Goal: Task Accomplishment & Management: Use online tool/utility

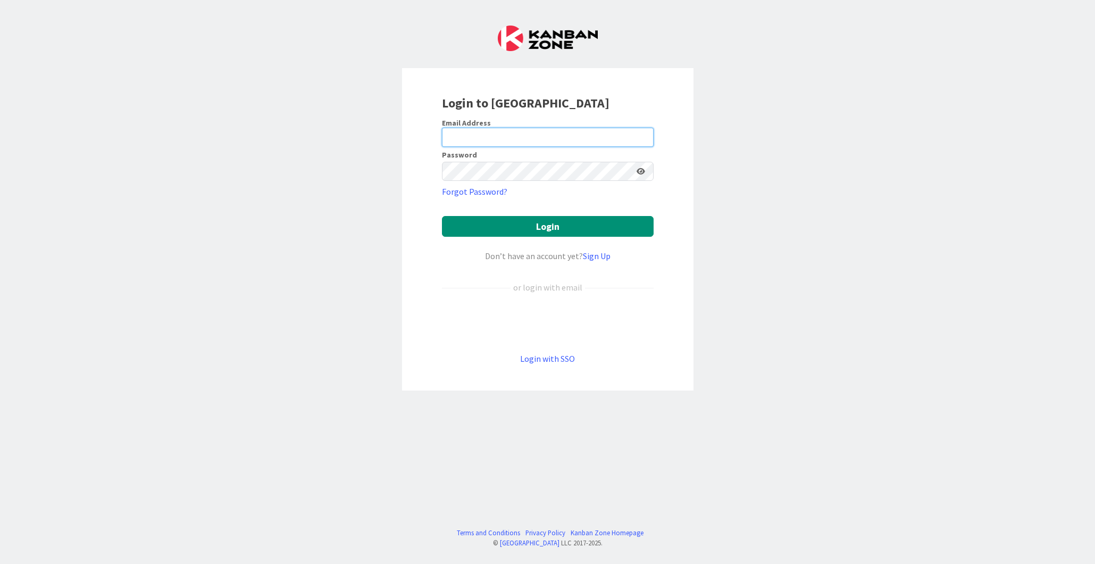
type input "[EMAIL_ADDRESS][DOMAIN_NAME]"
click at [522, 231] on button "Login" at bounding box center [548, 226] width 212 height 21
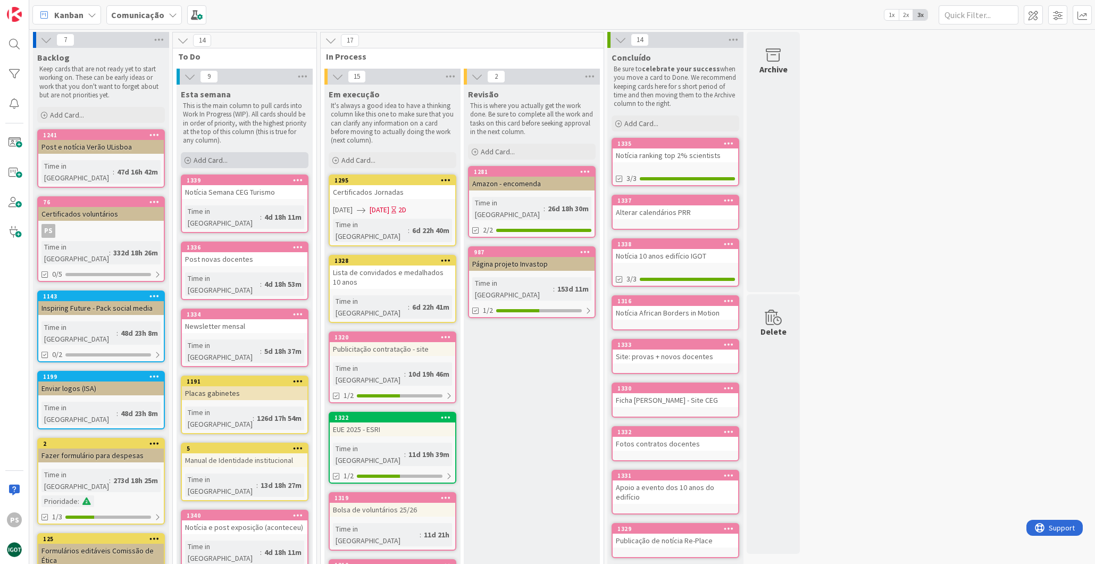
click at [232, 165] on div "Add Card..." at bounding box center [245, 160] width 128 height 16
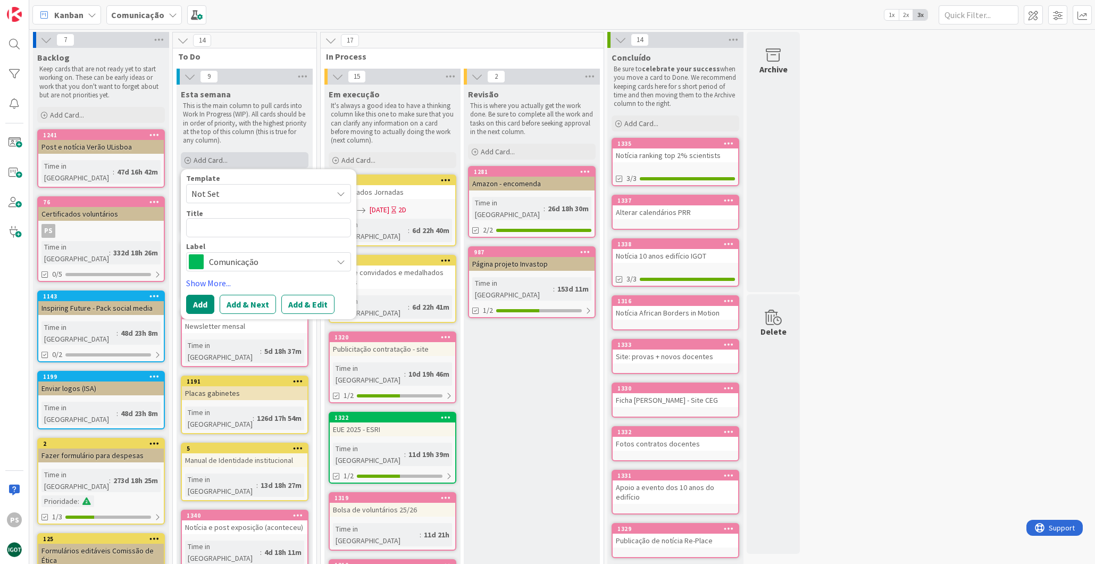
type textarea "x"
type textarea "M"
type textarea "x"
type textarea "Ma"
type textarea "x"
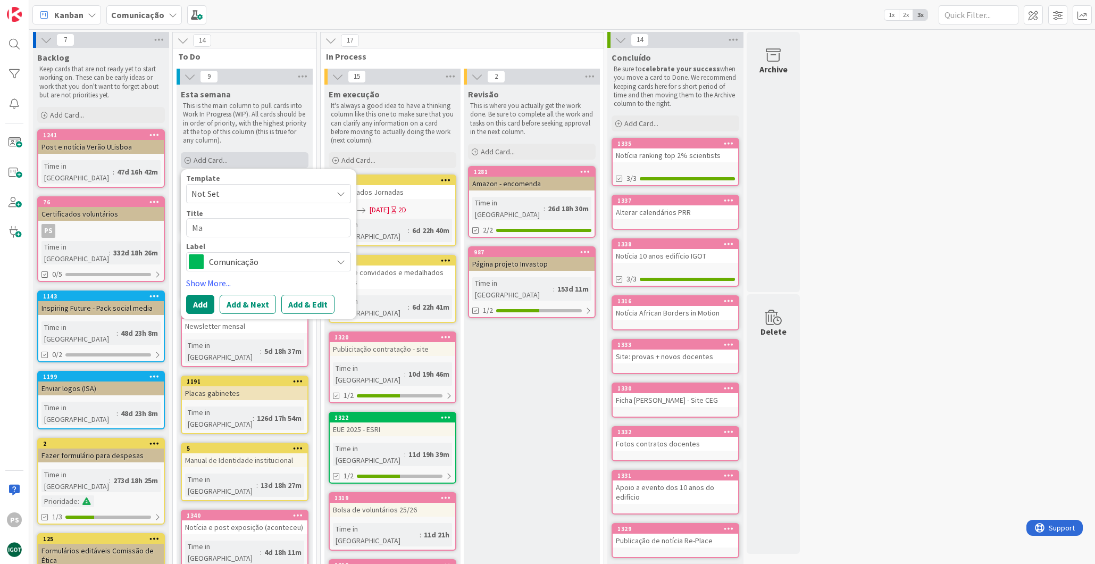
type textarea "Mar"
type textarea "x"
type textarea "[PERSON_NAME]"
type textarea "x"
type textarea "Marca"
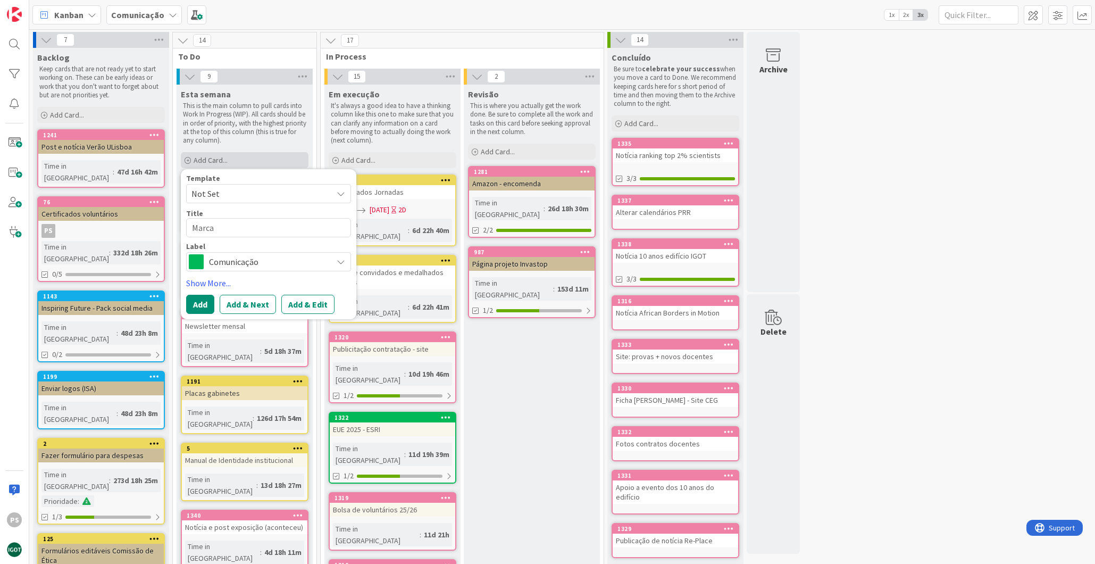
type textarea "x"
type textarea "Marcar"
type textarea "x"
type textarea "Marcar"
type textarea "x"
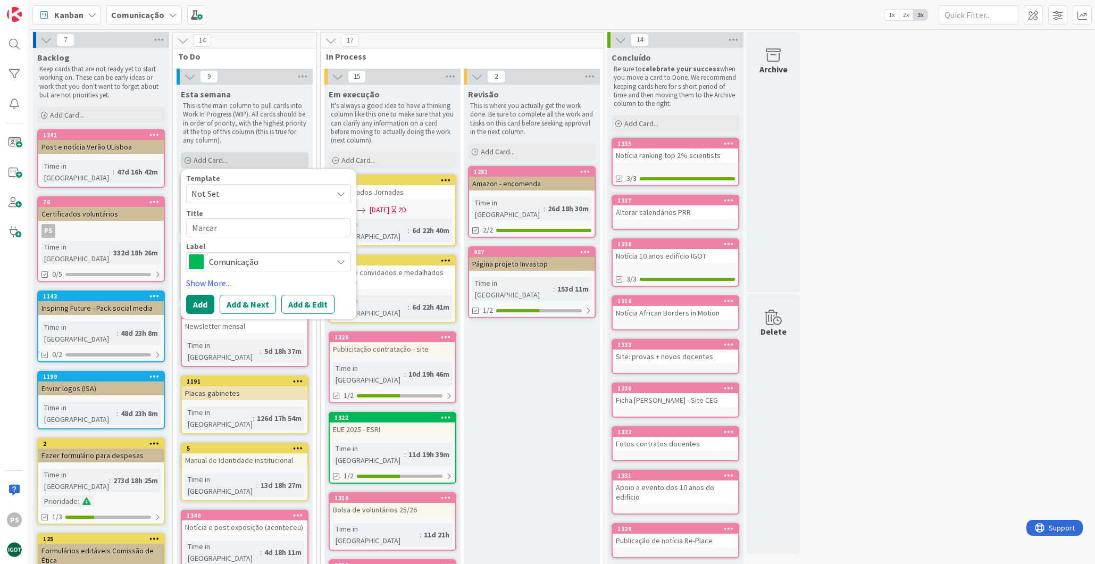
type textarea "Marcar s"
type textarea "x"
type textarea "Marcar sa"
type textarea "x"
type textarea "Marcar sal"
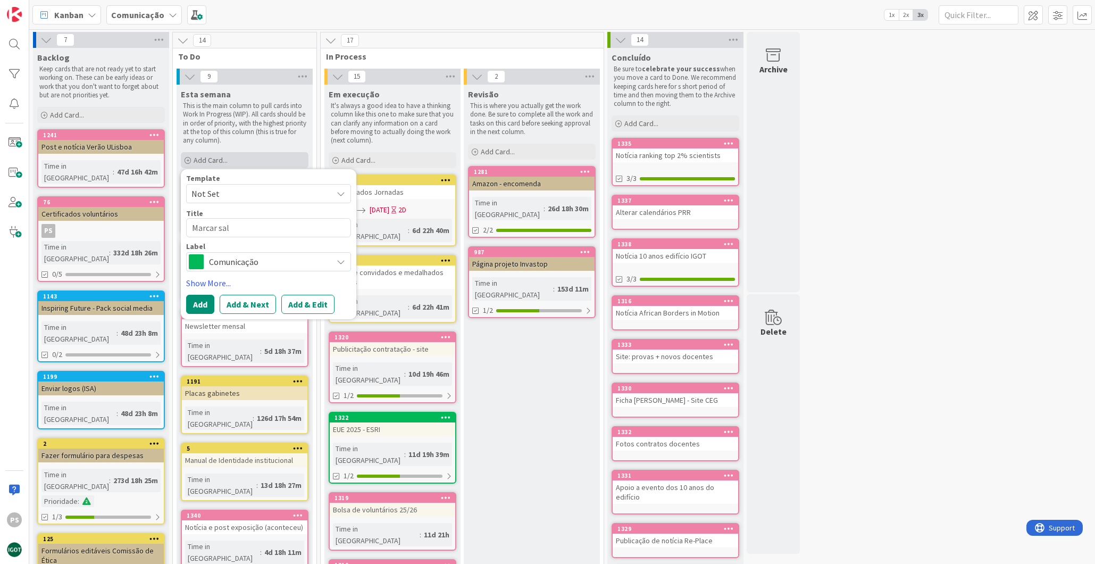
type textarea "x"
type textarea "Marcar sala"
type textarea "x"
type textarea "[PERSON_NAME]"
type textarea "x"
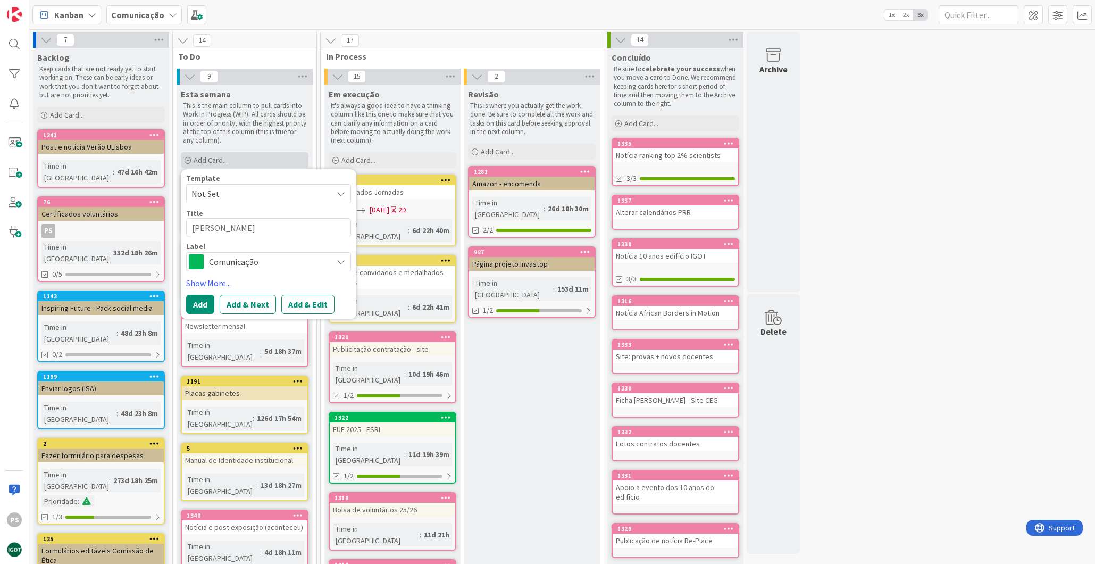
type textarea "Marcar sala"
type textarea "x"
type textarea "Marcar sal"
type textarea "x"
type textarea "Marcar sa"
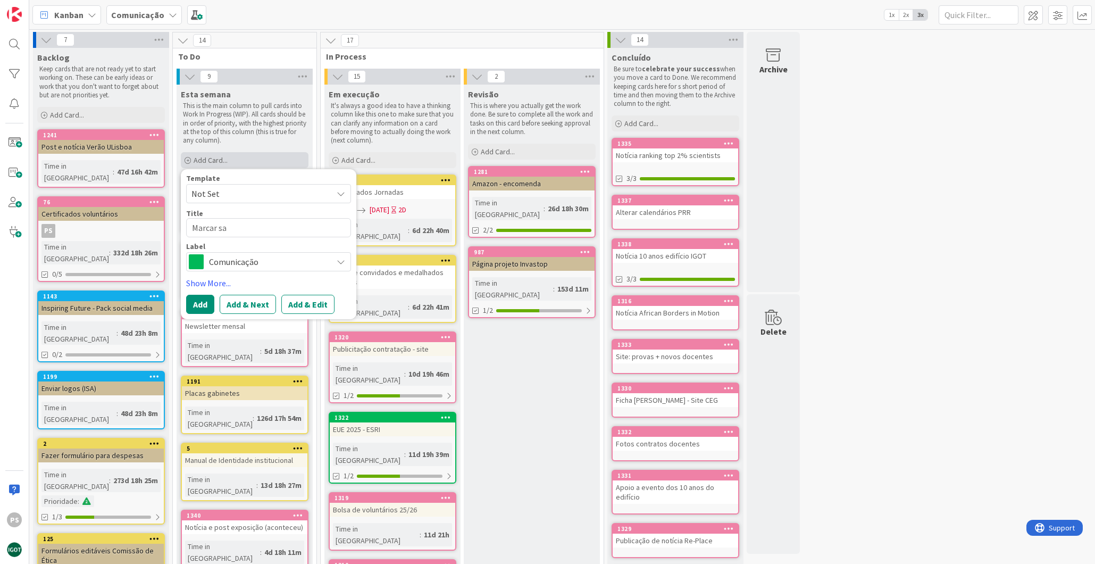
type textarea "x"
type textarea "Marcar s"
type textarea "x"
type textarea "Marcar"
type textarea "x"
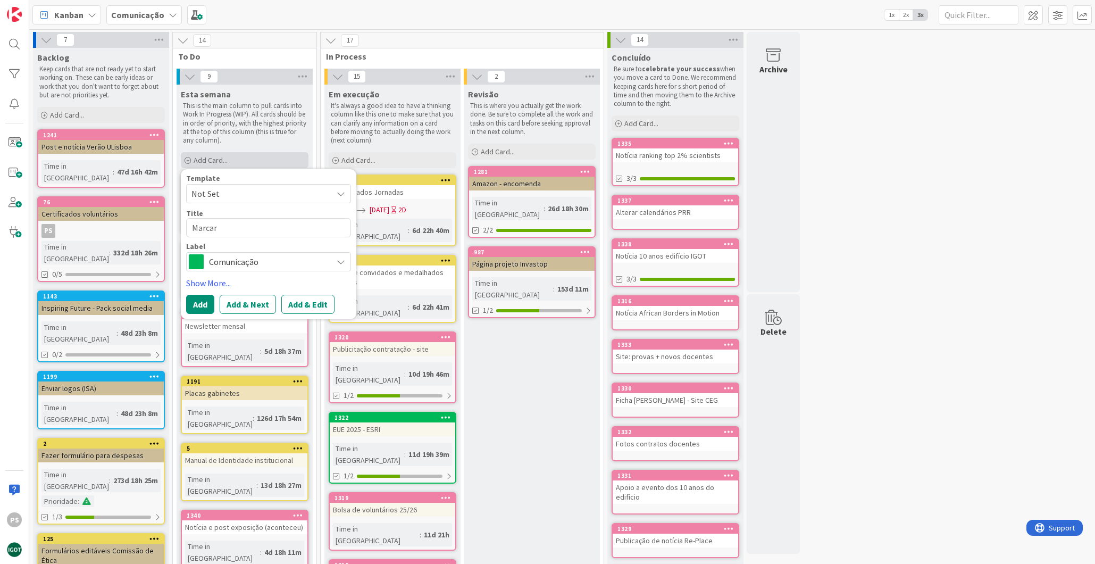
type textarea "Marcar"
type textarea "x"
type textarea "Marca"
type textarea "x"
type textarea "[PERSON_NAME]"
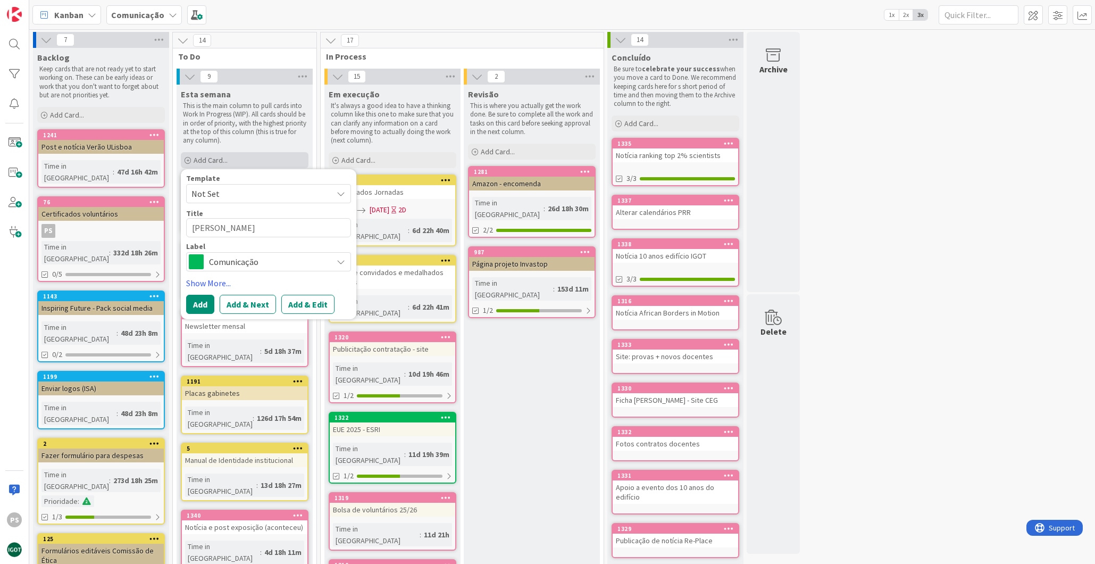
type textarea "x"
type textarea "Mar"
type textarea "x"
type textarea "Ma"
type textarea "x"
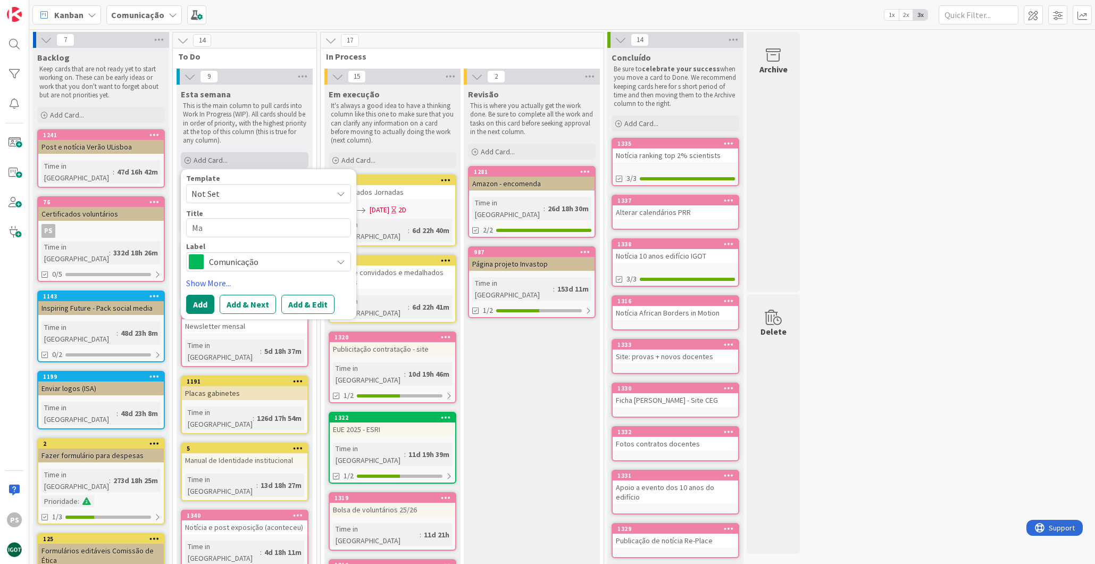
type textarea "M"
type textarea "x"
type textarea "V"
type textarea "x"
type textarea "Ve"
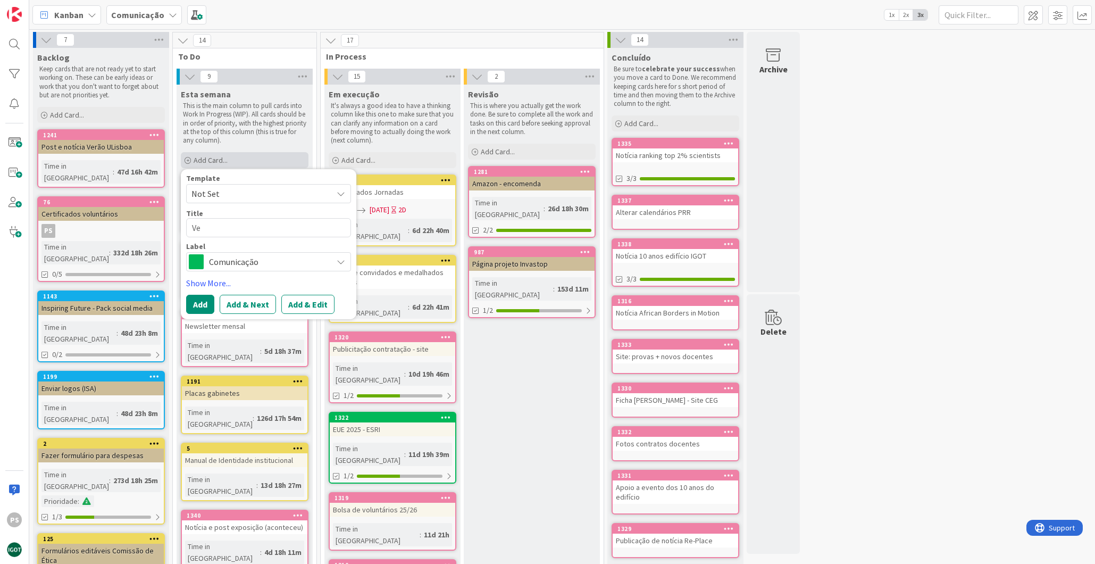
type textarea "x"
type textarea "Ver"
type textarea "x"
type textarea "Veri"
type textarea "x"
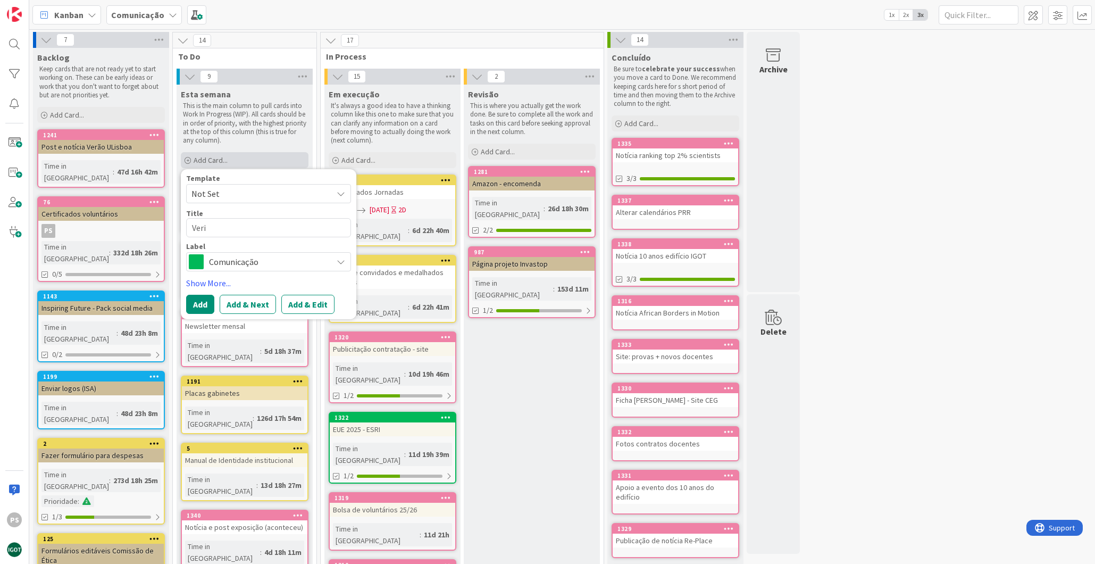
type textarea "Verif"
type textarea "x"
type textarea "Verifi"
type textarea "x"
type textarea "Verific"
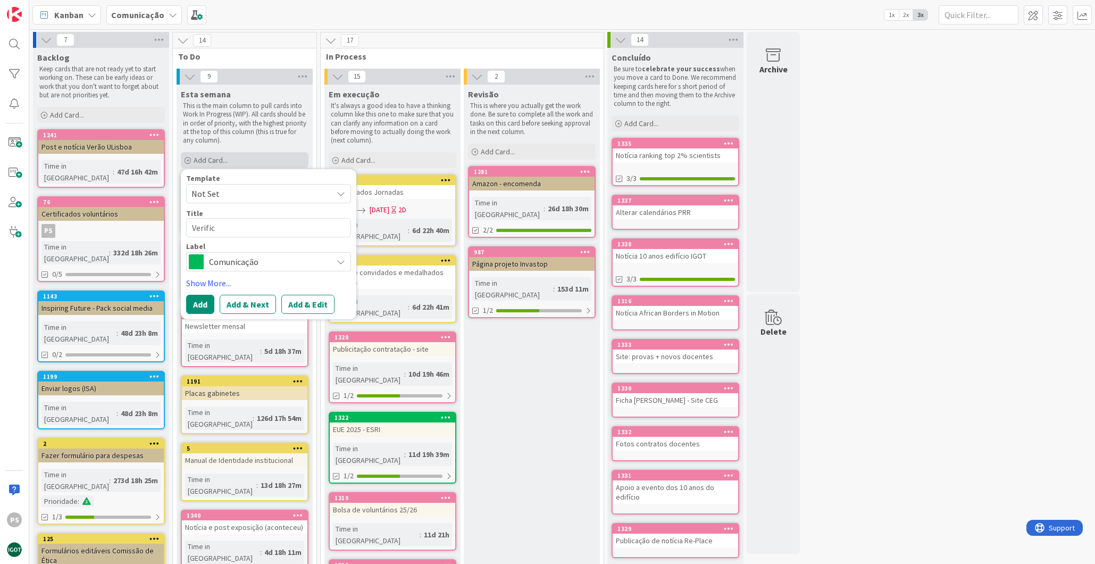
type textarea "x"
type textarea "Verifica"
type textarea "x"
type textarea "Verificar"
type textarea "x"
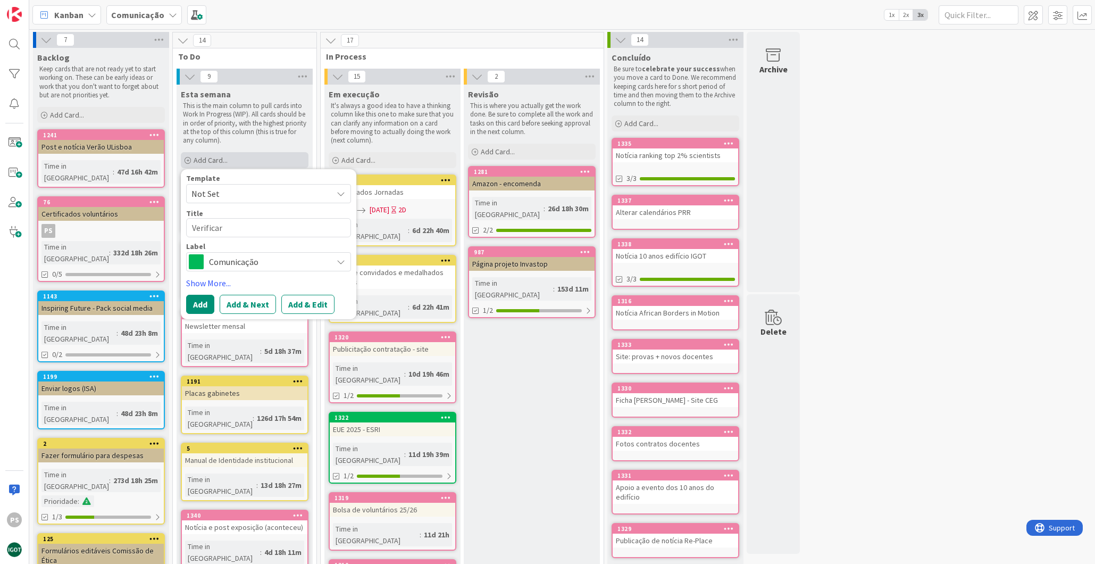
type textarea "Verificar"
type textarea "x"
type textarea "Verificar s"
type textarea "x"
type textarea "Verificar sa"
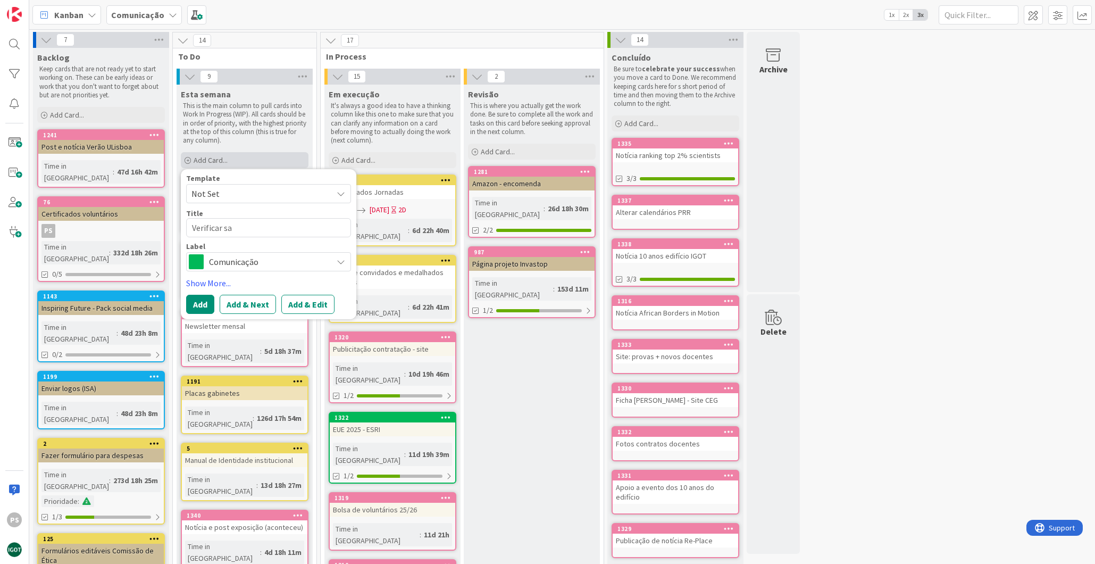
type textarea "x"
type textarea "Verificar sal"
type textarea "x"
type textarea "Verificar sala"
type textarea "x"
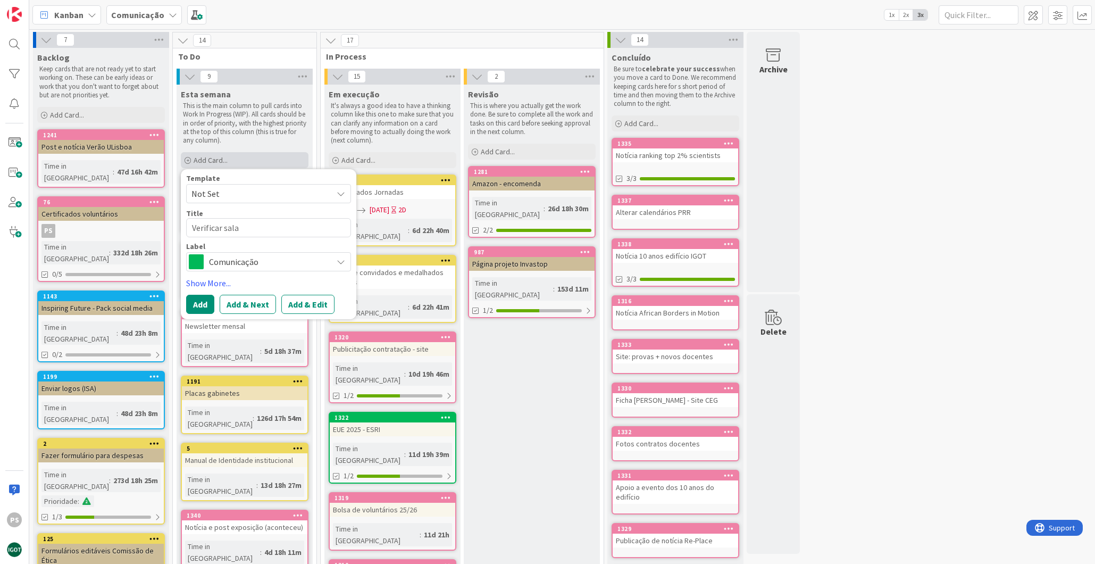
type textarea "Verificar salas"
type textarea "x"
type textarea "Verificar salas"
type textarea "x"
type textarea "Verificar salas c"
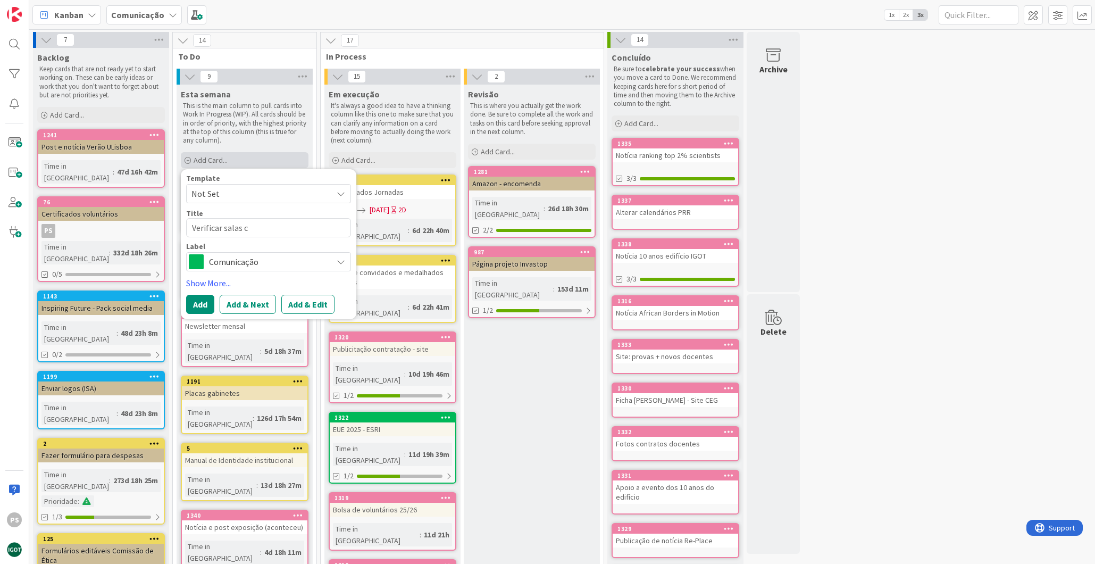
type textarea "x"
type textarea "Verificar salas co"
type textarea "x"
type textarea "Verificar salas com"
type textarea "x"
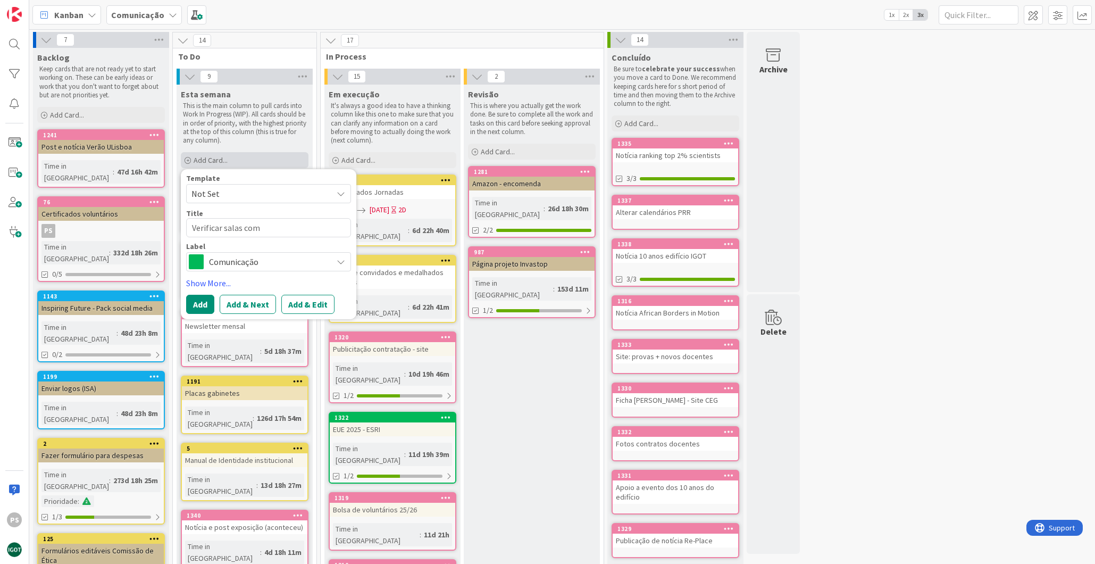
type textarea "Verificar salas com"
type textarea "x"
type textarea "Verificar salas com n"
type textarea "x"
type textarea "Verificar salas com no"
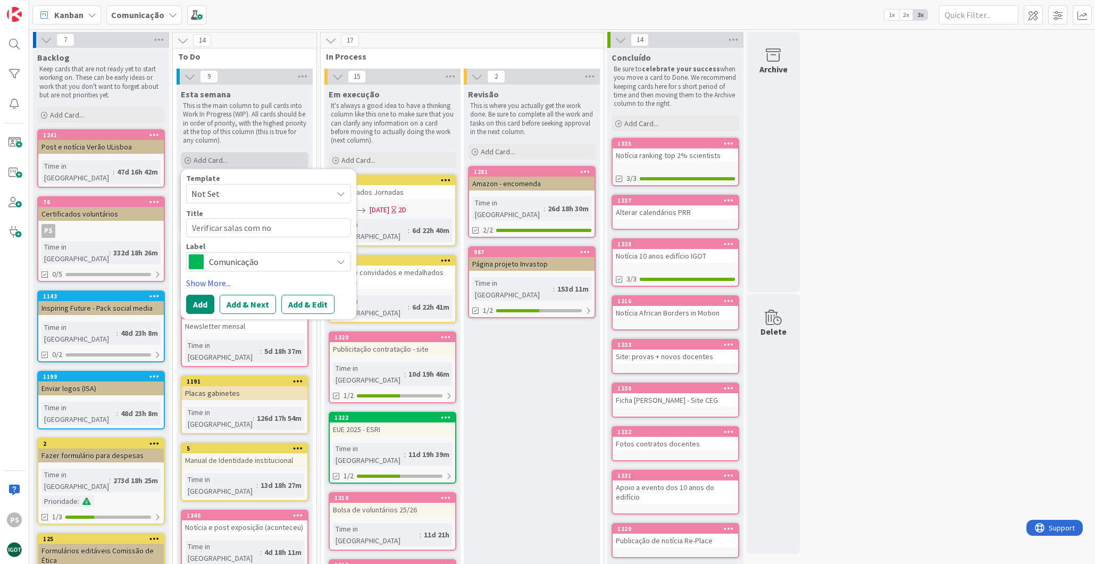
type textarea "x"
type textarea "Verificar salas com nov"
type textarea "x"
type textarea "Verificar salas com novo"
type textarea "x"
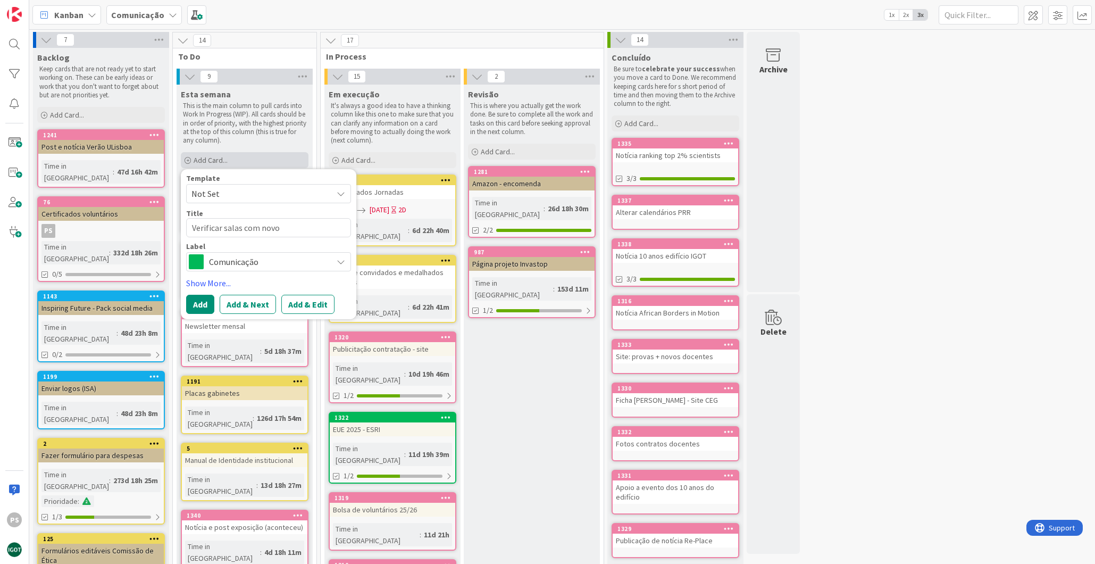
type textarea "Verificar salas com novos"
type textarea "x"
type textarea "Verificar salas com novos"
type textarea "x"
type textarea "Verificar salas com novos h"
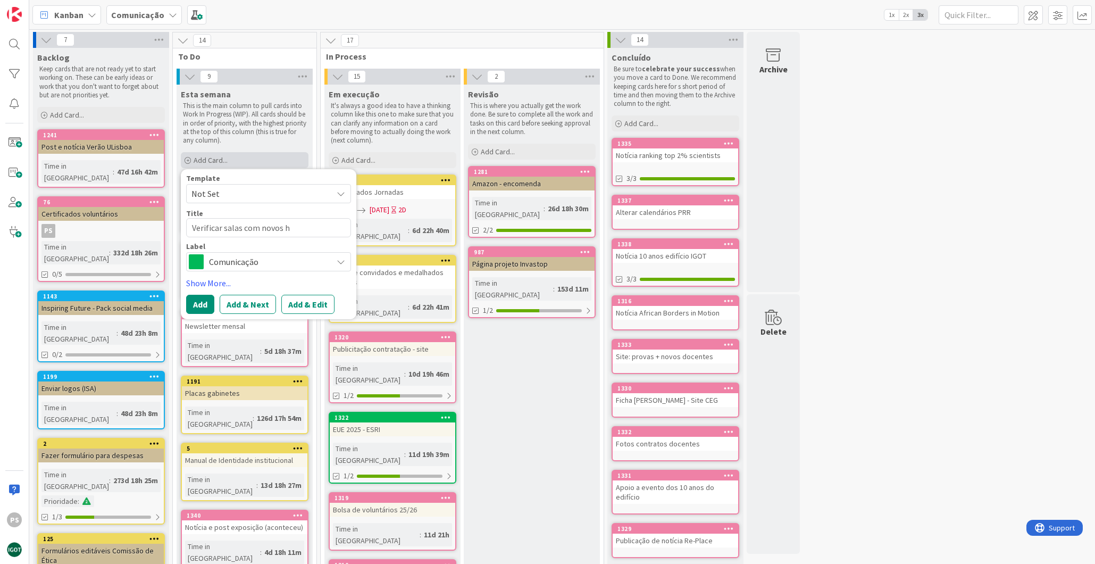
type textarea "x"
type textarea "Verificar salas com novos ho"
type textarea "x"
type textarea "Verificar salas com novos hor´"
type textarea "x"
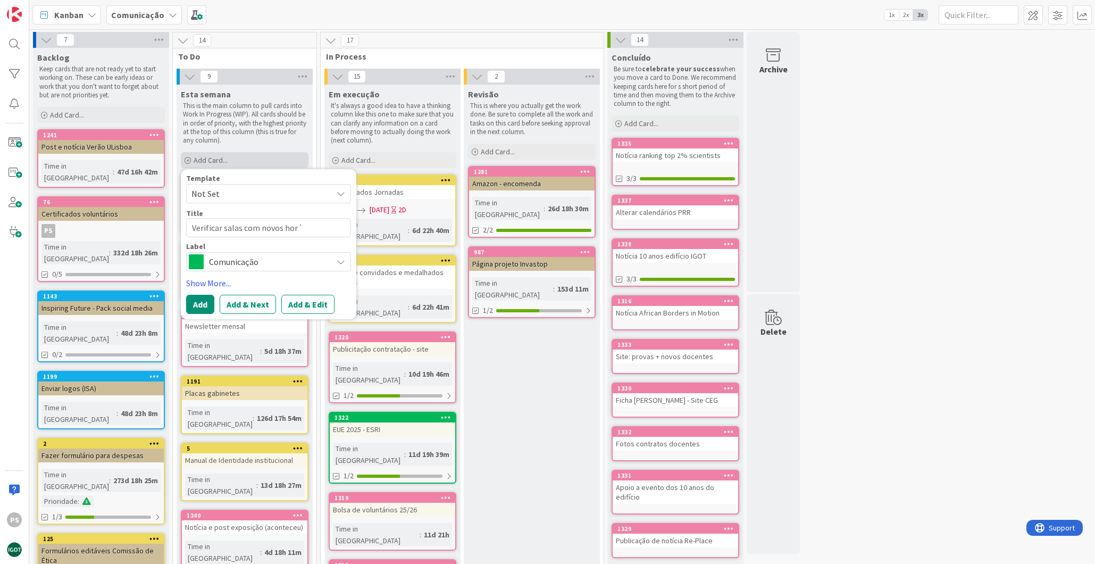
type textarea "Verificar salas com novos horá"
type textarea "x"
type textarea "Verificar salas com novos horár"
type textarea "x"
type textarea "Verificar salas com novos horári"
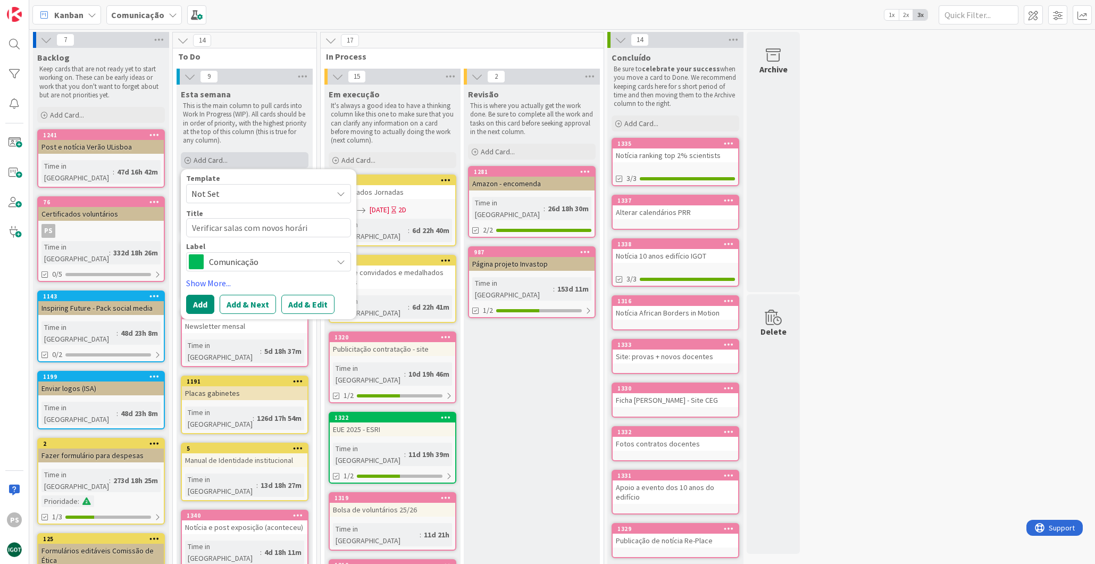
type textarea "x"
type textarea "Verificar salas com novos horário"
type textarea "x"
type textarea "Verificar salas com novos horários"
click at [256, 259] on span "Comunicação" at bounding box center [268, 261] width 118 height 15
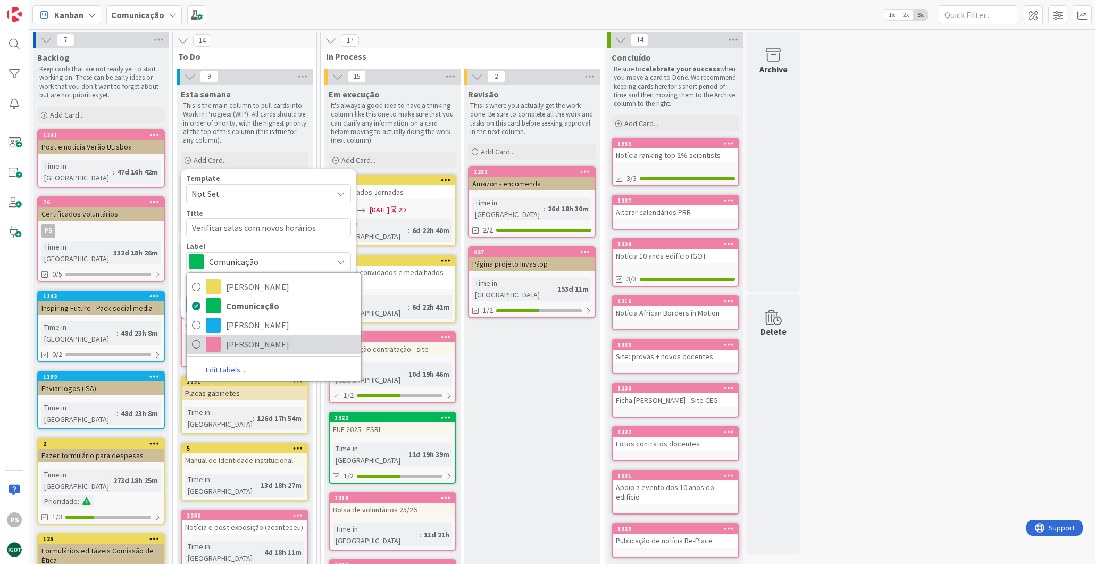
click at [241, 339] on span "[PERSON_NAME]" at bounding box center [291, 344] width 130 height 16
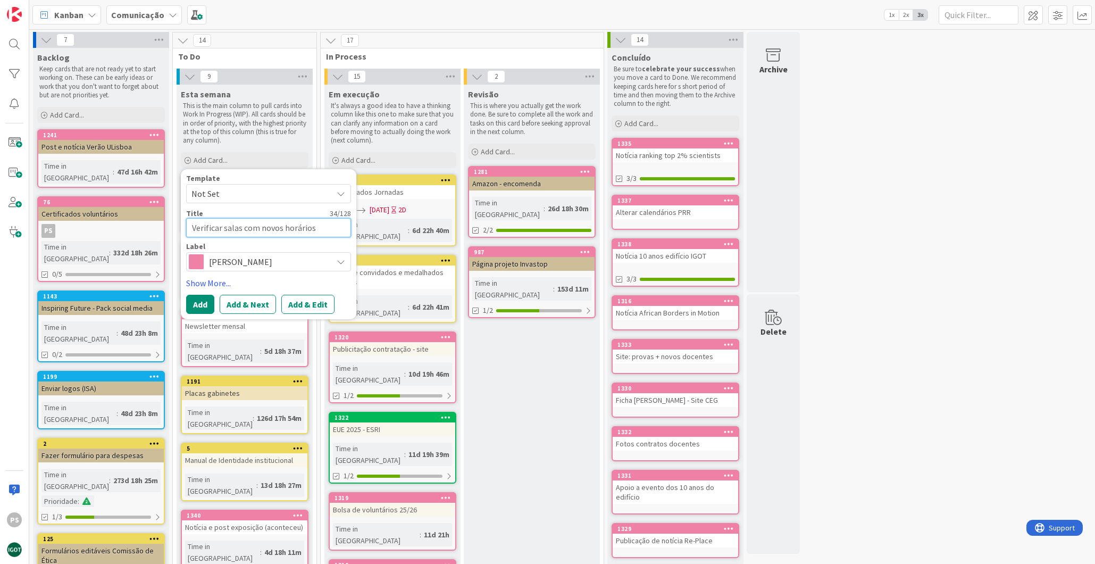
click at [261, 229] on textarea "Verificar salas com novos horários" at bounding box center [268, 227] width 165 height 19
type textarea "x"
type textarea "Verificar salas com onovos horários"
type textarea "x"
type textarea "Verificar salas com osnovos horários"
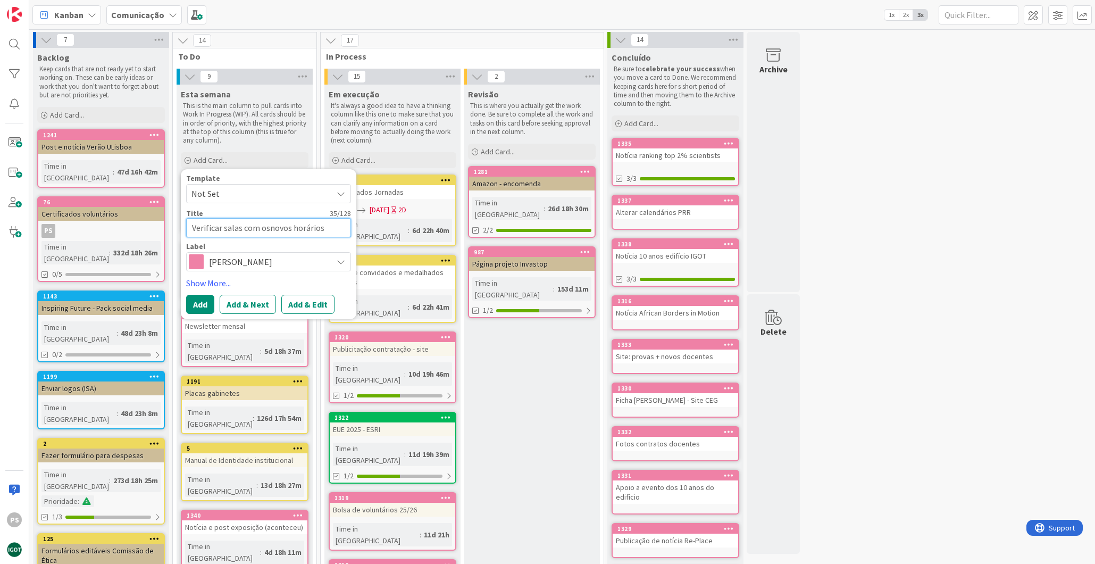
type textarea "x"
type textarea "Verificar salas com os novos horários"
click at [224, 229] on textarea "Verificar salas com os novos horários" at bounding box center [268, 227] width 165 height 19
type textarea "x"
type textarea "Verificar esalas com os novos horários"
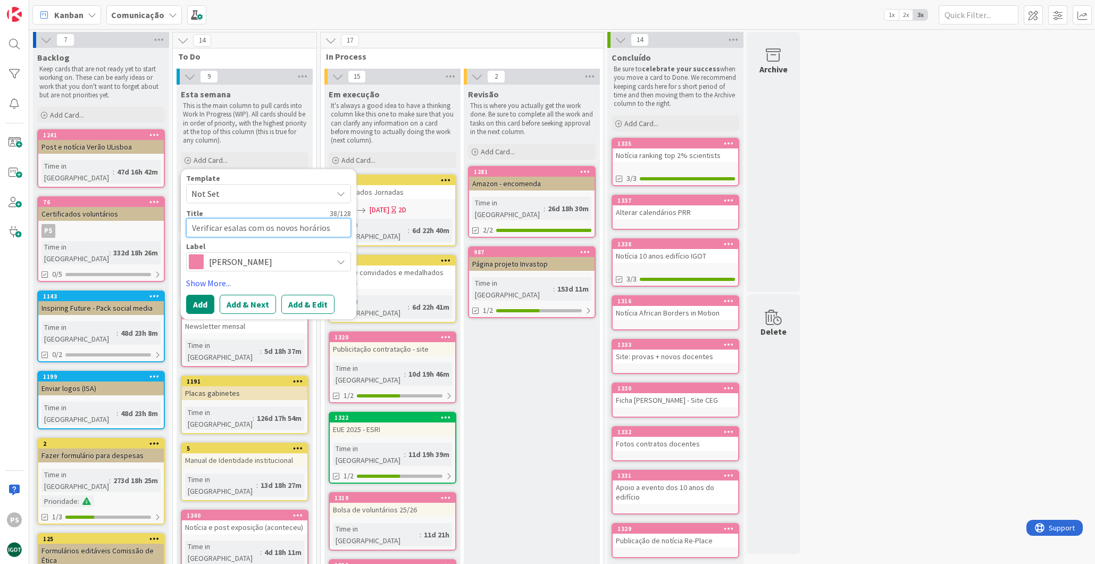
type textarea "x"
type textarea "Verificar e salas com os novos horários"
type textarea "x"
type textarea "Verificar e nsalas com os novos horários"
type textarea "x"
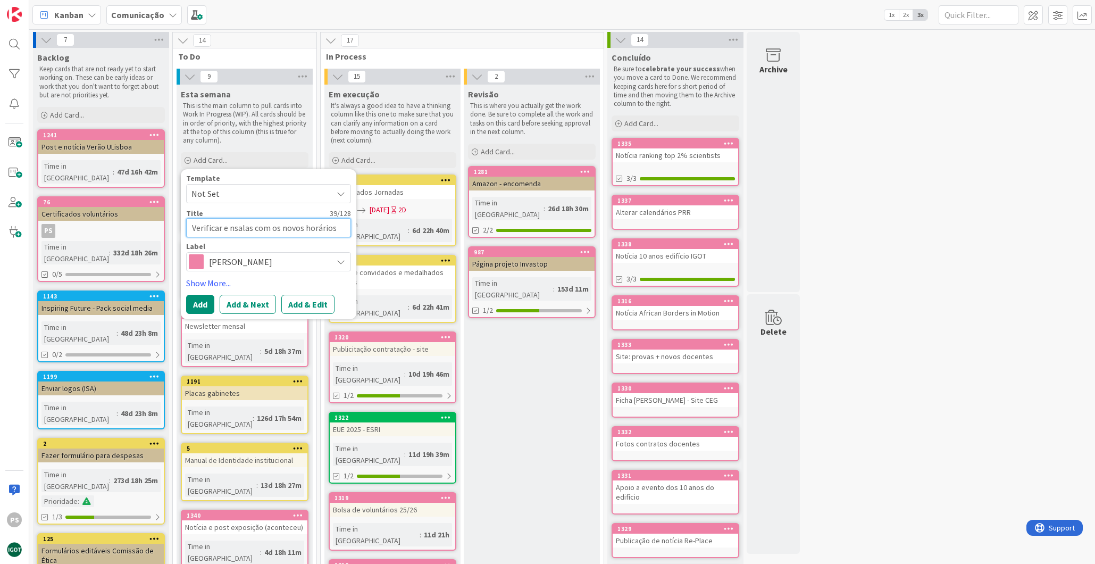
type textarea "Verificar e nasalas com os novos horários"
type textarea "x"
type textarea "Verificar e nsalas com os novos horários"
type textarea "x"
type textarea "Verificar e salas com os novos horários"
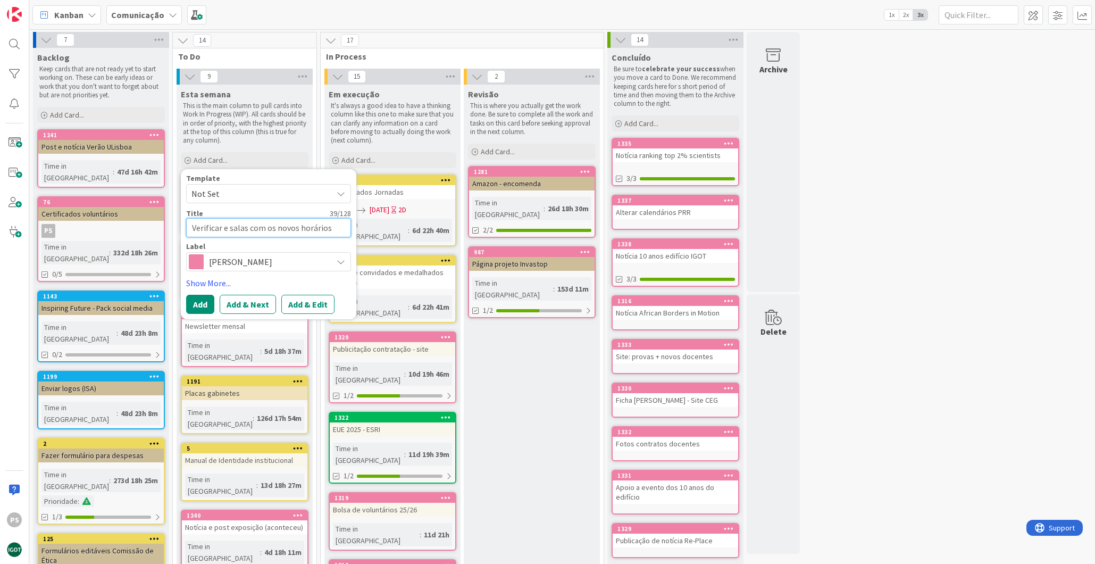
type textarea "x"
type textarea "Verificar e msalas com os novos horários"
type textarea "x"
type textarea "Verificar e mrsalas com os novos horários"
type textarea "x"
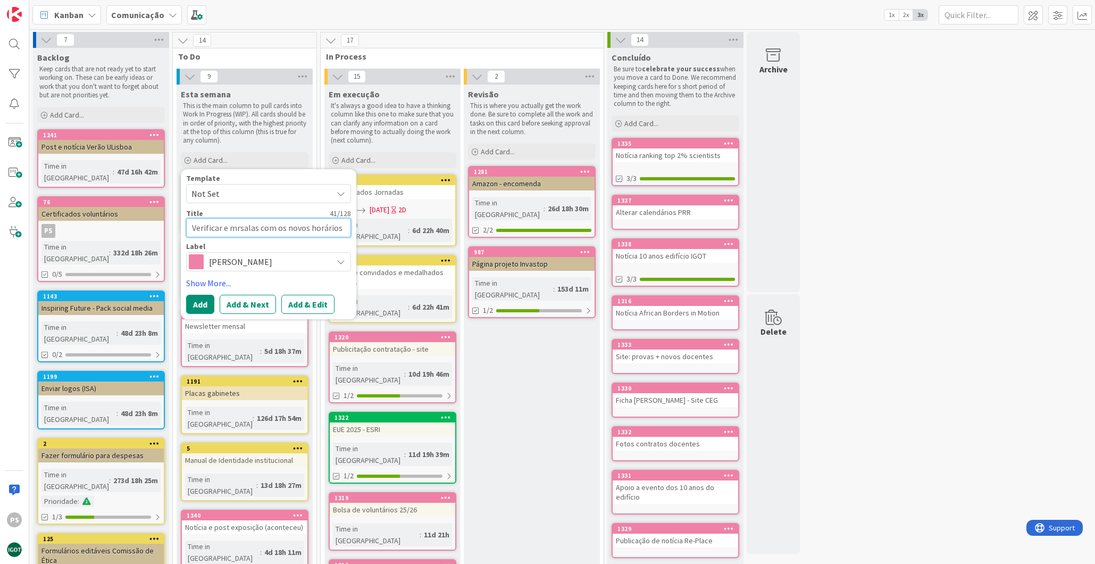
type textarea "Verificar e msalas com os novos horários"
type textarea "x"
type textarea "Verificar e masalas com os novos horários"
type textarea "x"
type textarea "Verificar e marsalas com os novos horários"
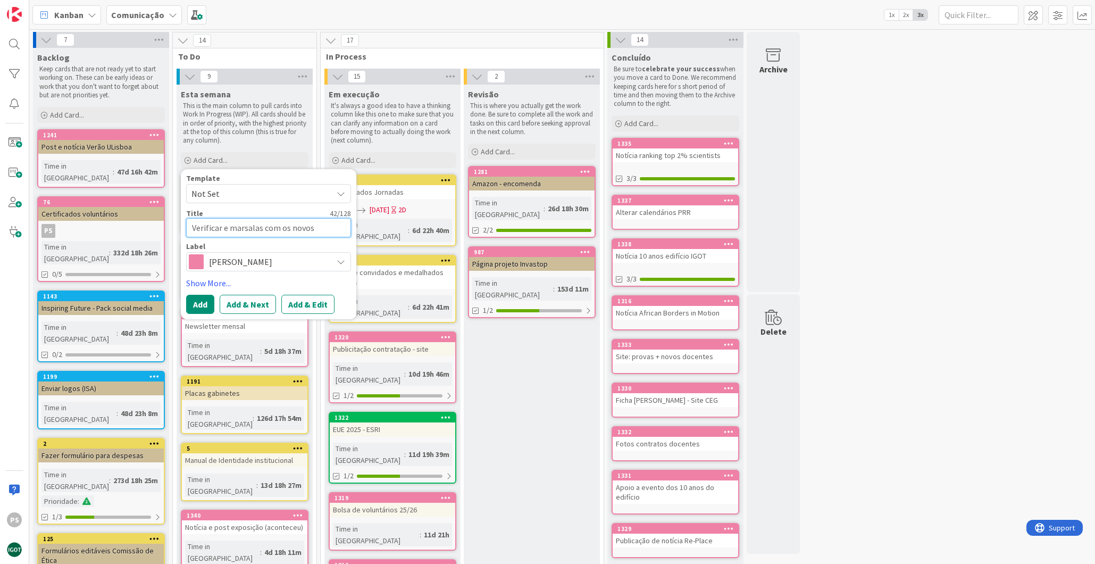
type textarea "x"
type textarea "Verificar e marcsalas com os novos horários"
type textarea "x"
type textarea "Verificar e marcasalas com os novos horários"
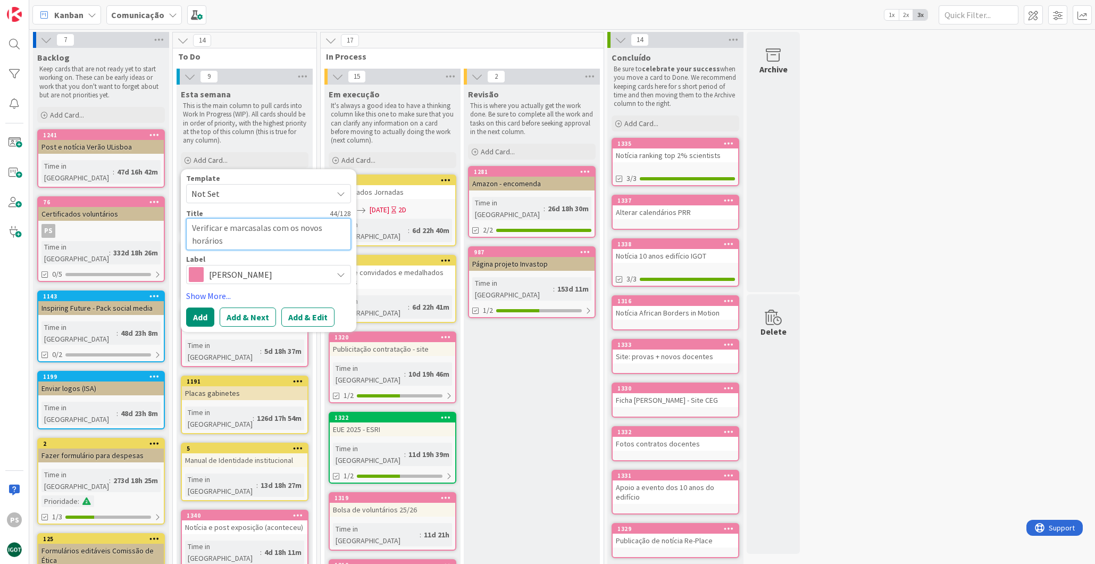
type textarea "x"
type textarea "Verificar e marcarsalas com os novos horários"
type textarea "x"
type textarea "Verificar e marcar salas com os novos horários"
click at [200, 320] on button "Add" at bounding box center [200, 316] width 28 height 19
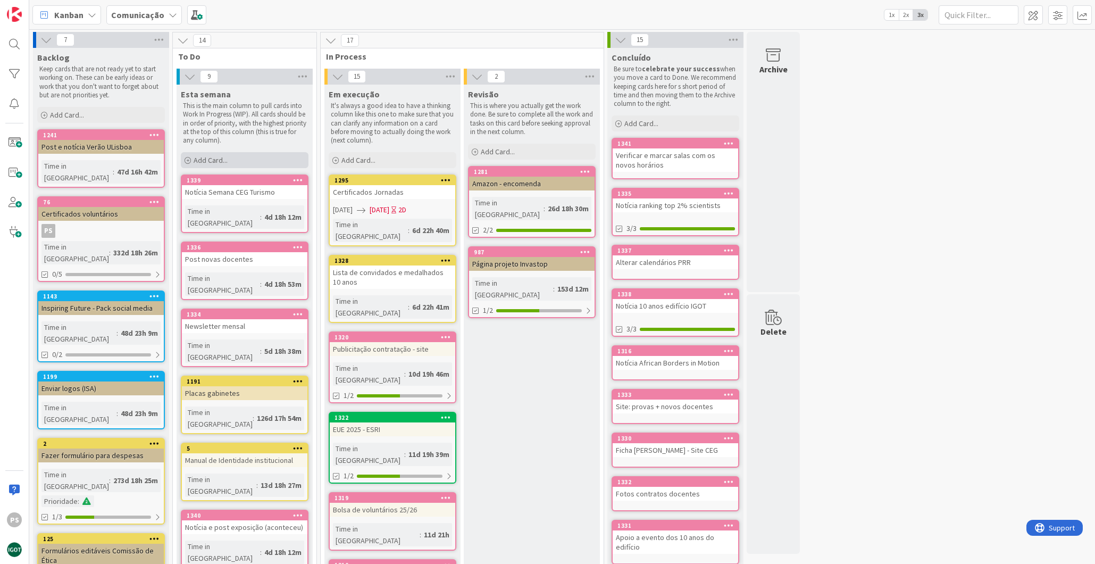
click at [262, 161] on div "Add Card..." at bounding box center [245, 160] width 128 height 16
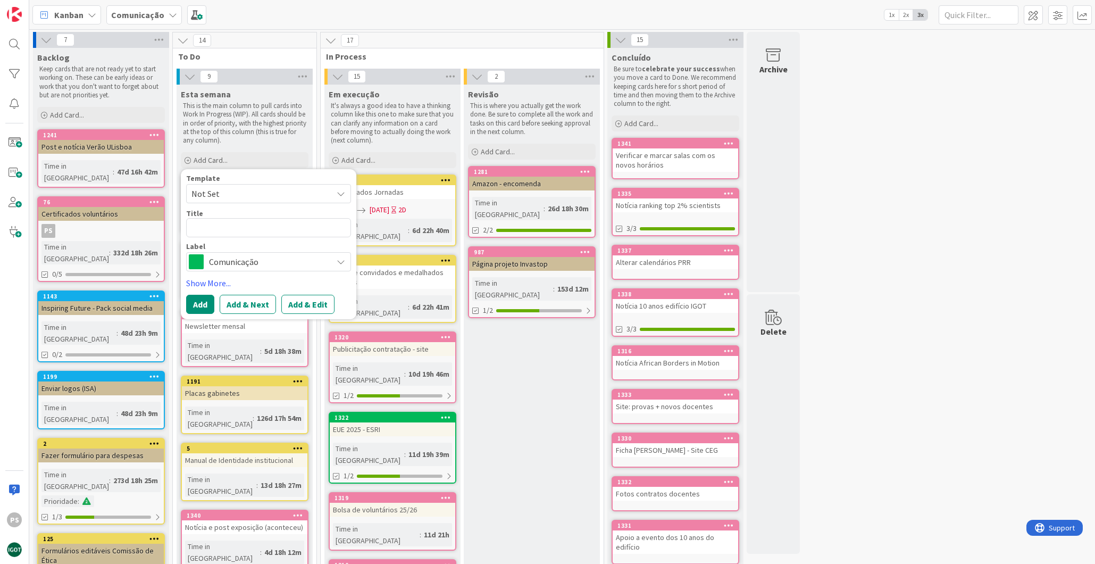
click at [255, 258] on span "Comunicação" at bounding box center [268, 261] width 118 height 15
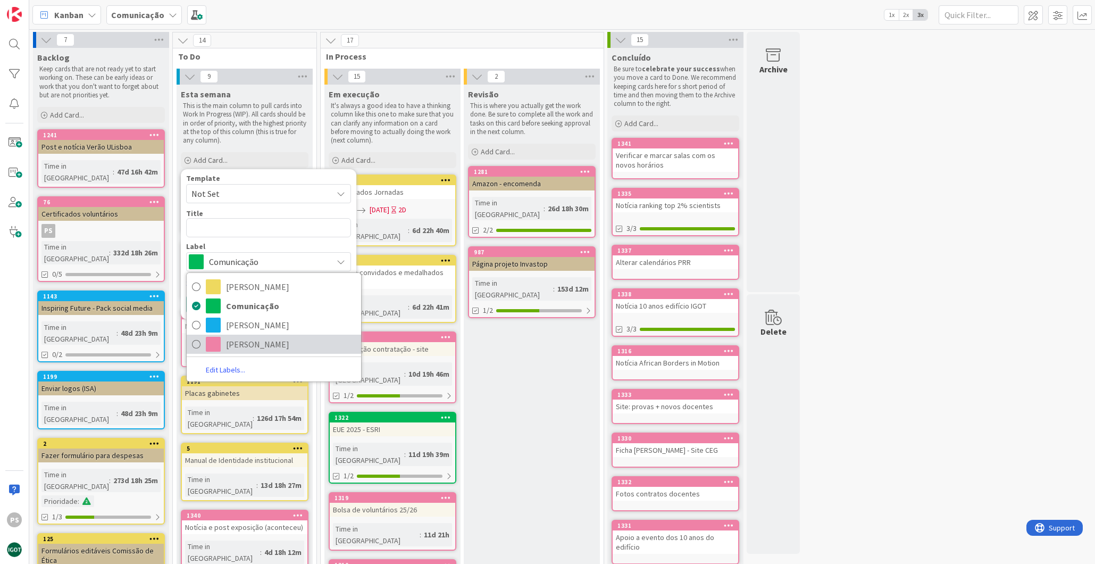
click at [241, 346] on span "[PERSON_NAME]" at bounding box center [291, 344] width 130 height 16
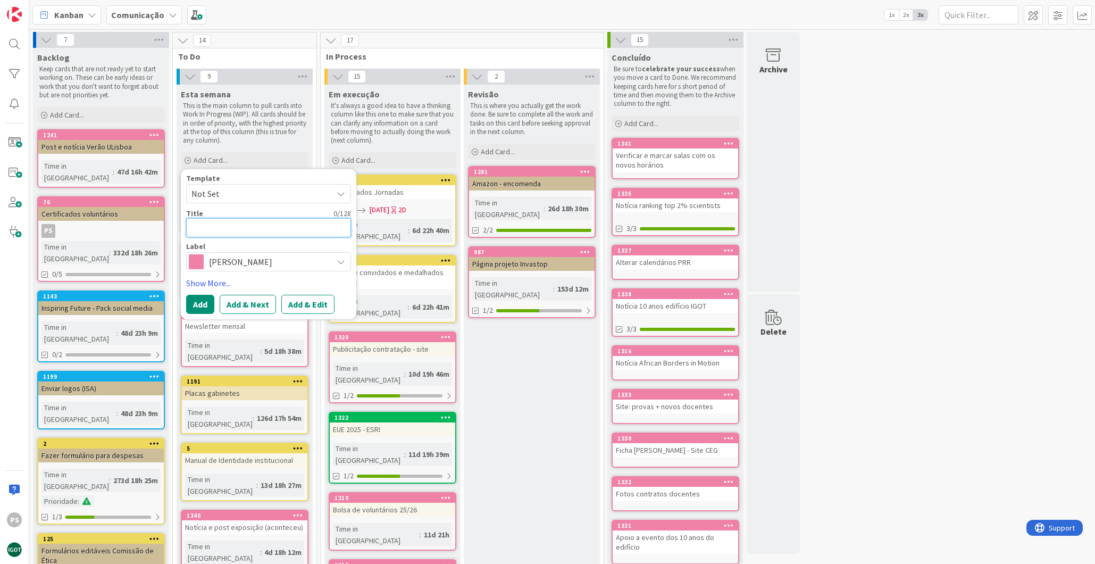
click at [238, 226] on textarea at bounding box center [268, 227] width 165 height 19
type textarea "x"
type textarea "A"
type textarea "x"
type textarea "A"
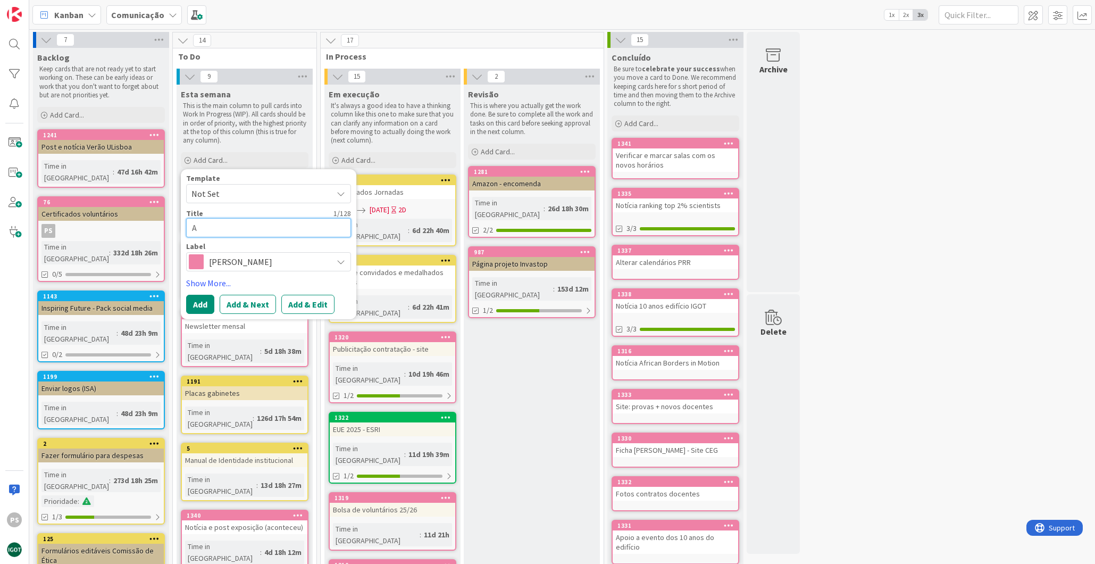
type textarea "x"
type textarea "Ac"
type textarea "x"
type textarea "Acr"
type textarea "x"
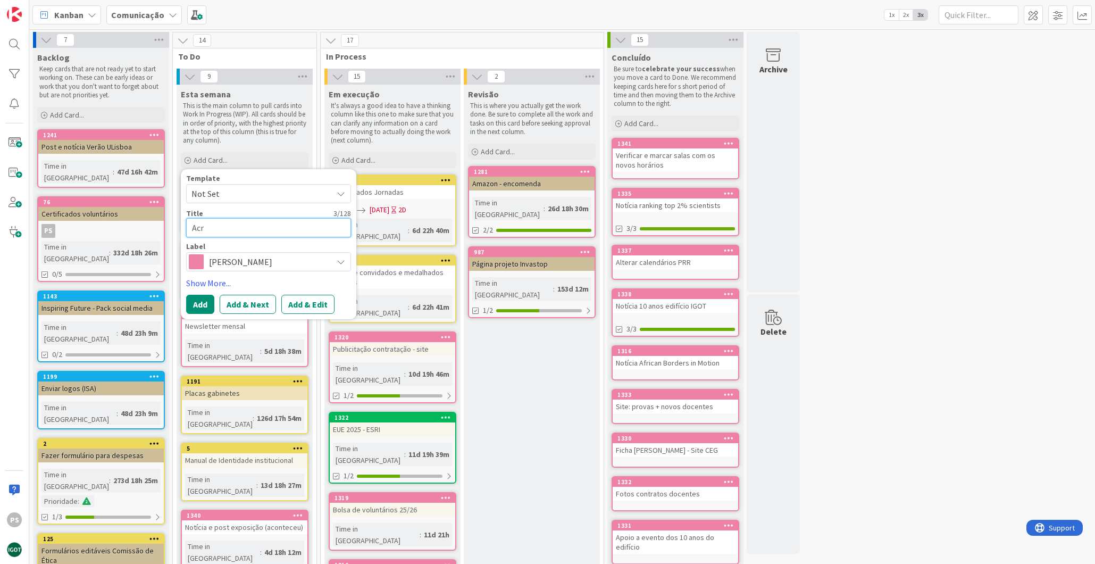
type textarea "Acre"
type textarea "x"
type textarea "Acres"
type textarea "x"
type textarea "Acresc"
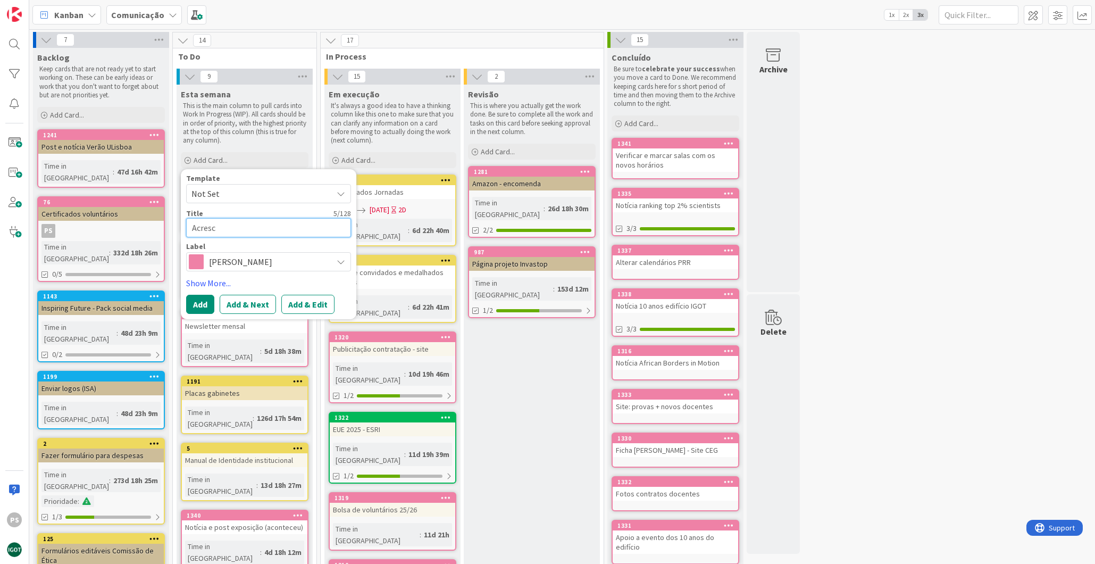
type textarea "x"
type textarea "Acresce"
type textarea "x"
type textarea "Acrescen"
type textarea "x"
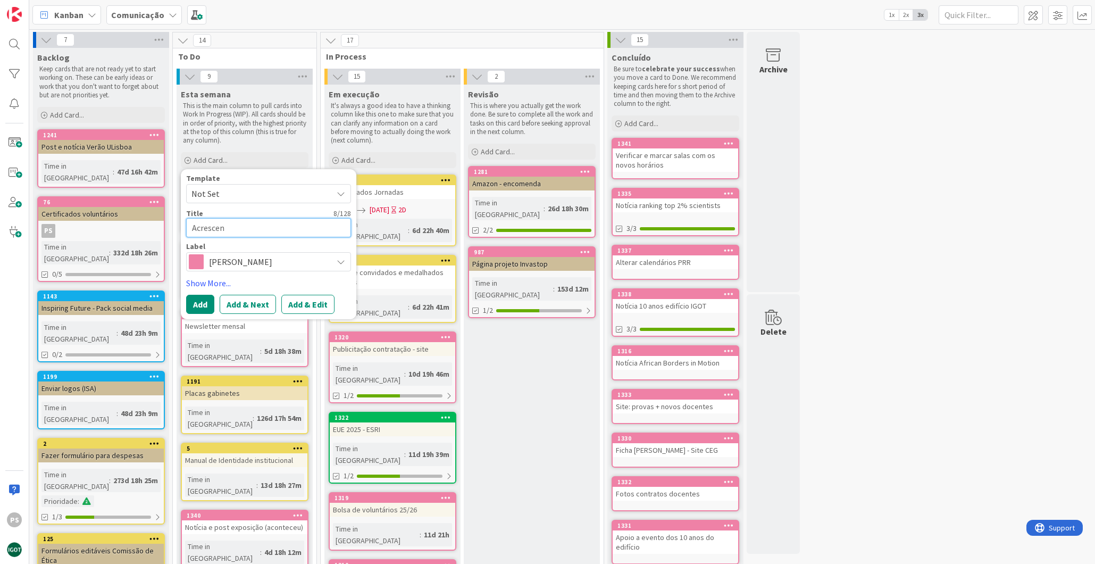
type textarea "Acrescent"
type textarea "x"
type textarea "Acrescenta"
type textarea "x"
type textarea "Acrescentar"
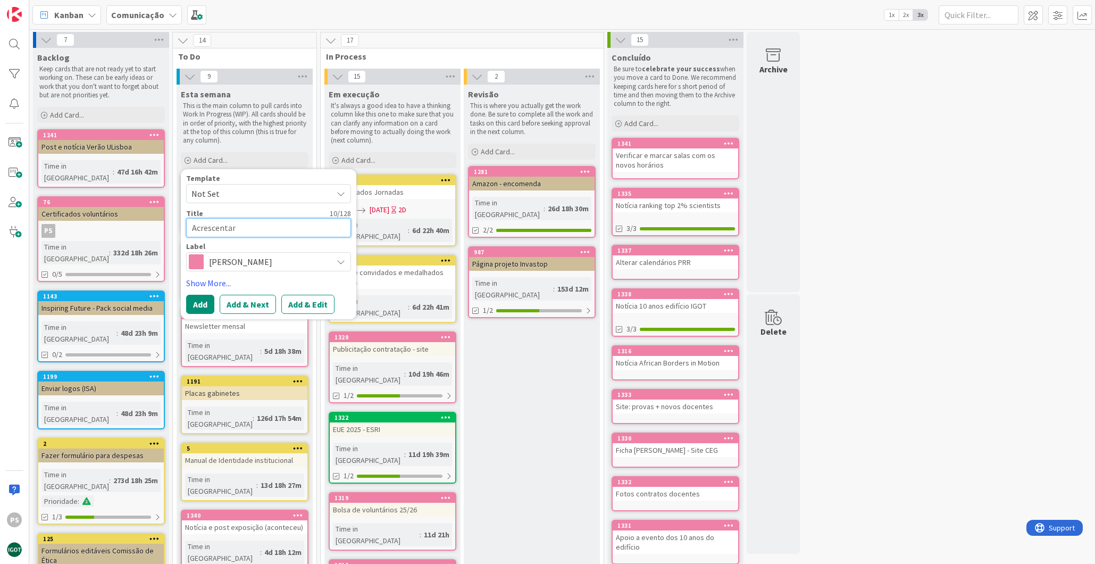
type textarea "x"
type textarea "Acrescentar"
type textarea "x"
type textarea "Acrescentar s"
type textarea "x"
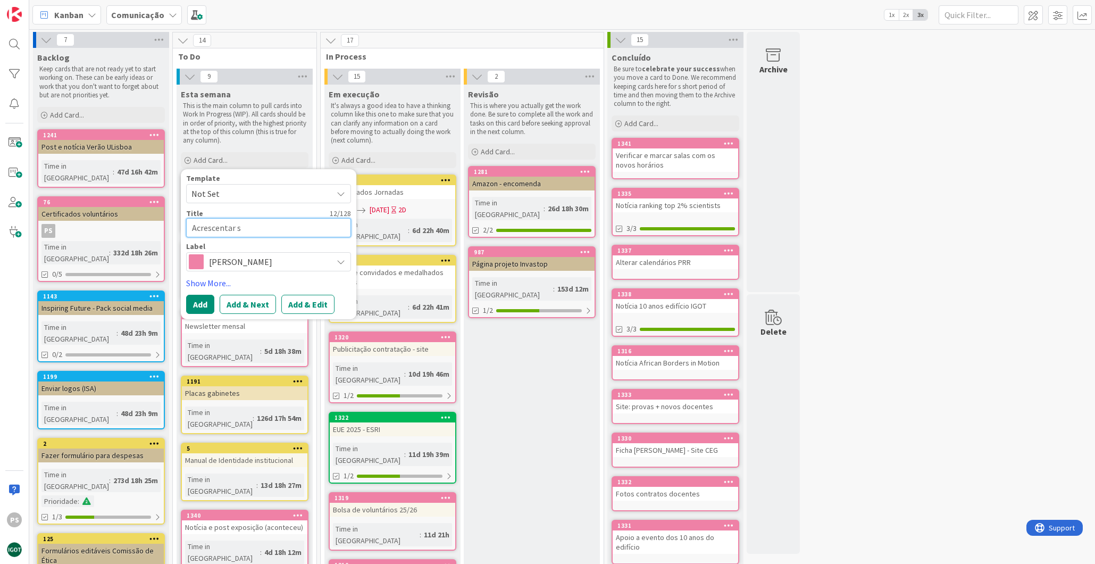
type textarea "Acrescentar sa"
type textarea "x"
type textarea "Acrescentar sal"
type textarea "x"
type textarea "Acrescentar sala"
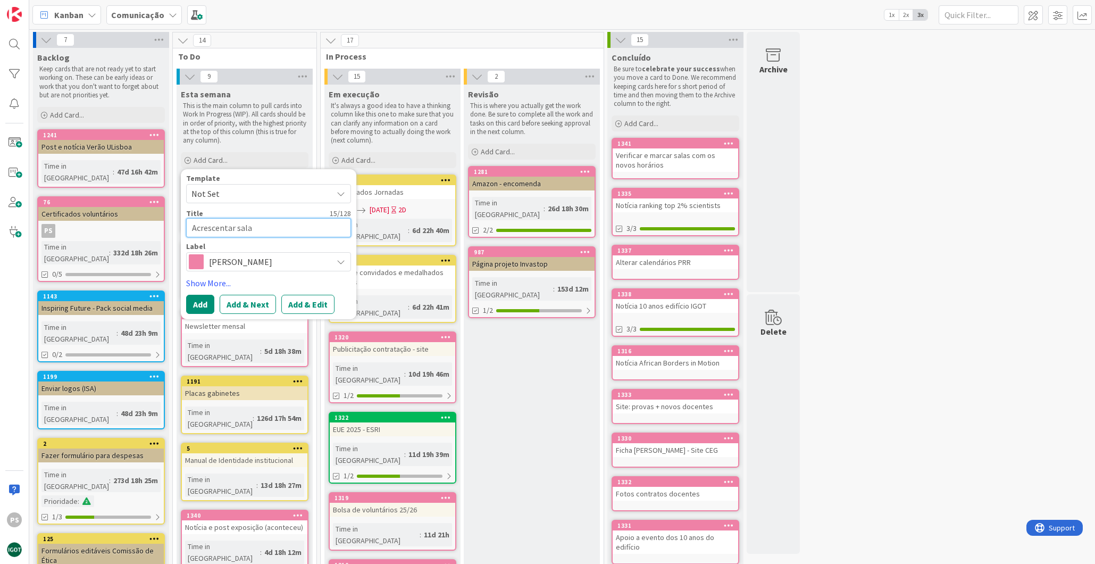
type textarea "x"
type textarea "Acrescentar sala"
type textarea "x"
type textarea "Acrescentar sala p"
type textarea "x"
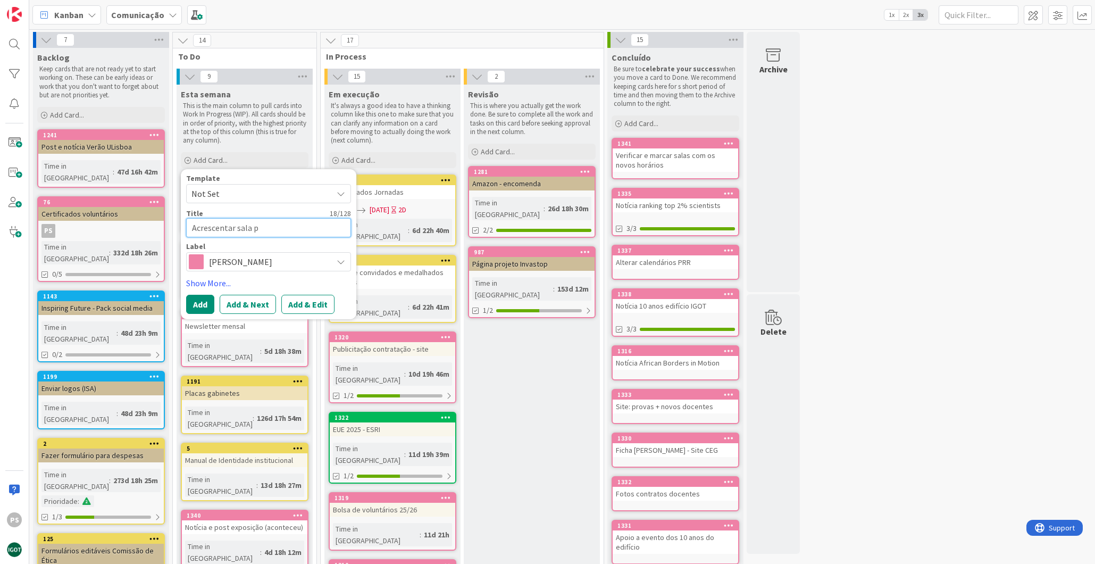
type textarea "Acrescentar sala pe"
type textarea "x"
type textarea "Acrescentar sala ped"
type textarea "x"
type textarea "Acrescentar sala peda"
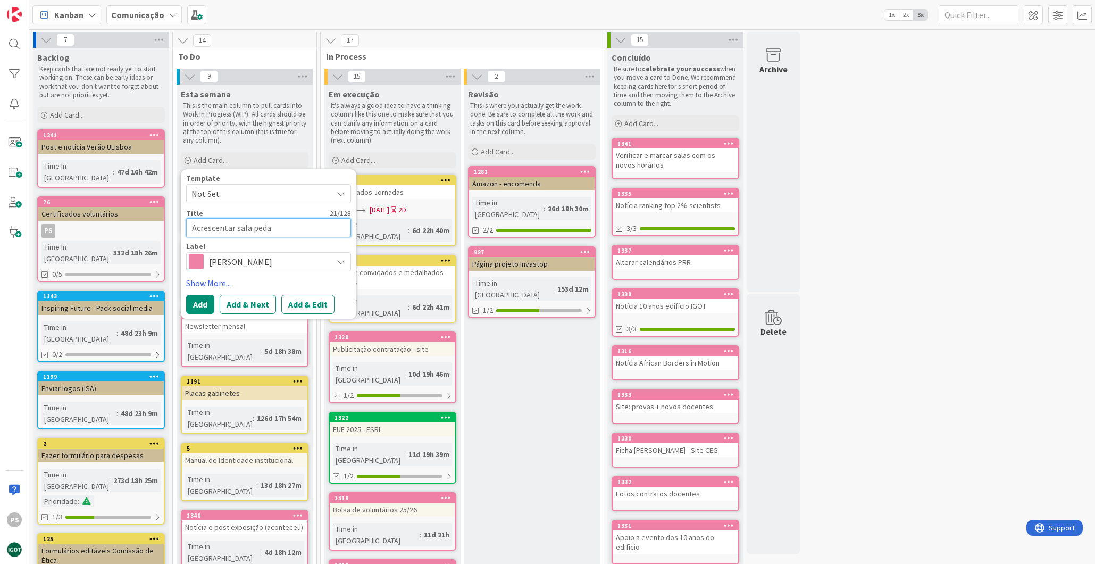
type textarea "x"
type textarea "Acrescentar sala pedag´"
type textarea "x"
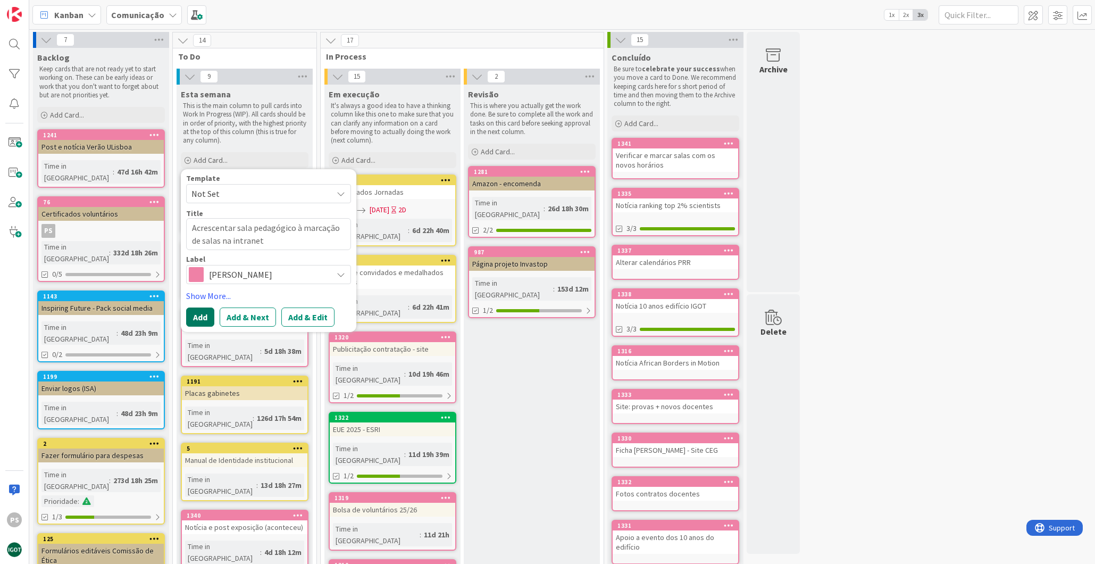
click at [202, 318] on button "Add" at bounding box center [200, 316] width 28 height 19
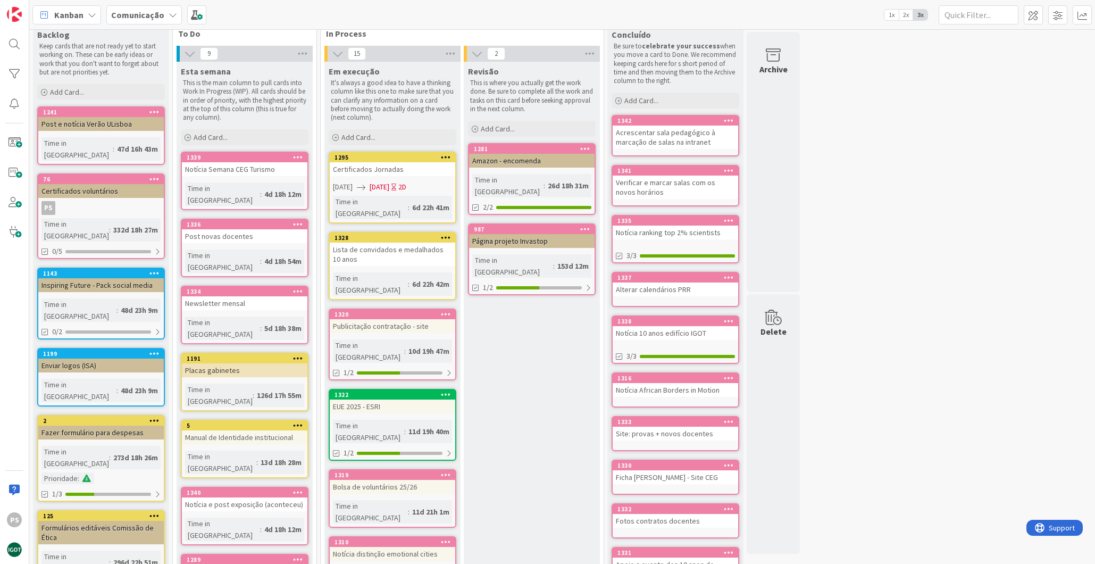
scroll to position [152, 0]
